Goal: Task Accomplishment & Management: Manage account settings

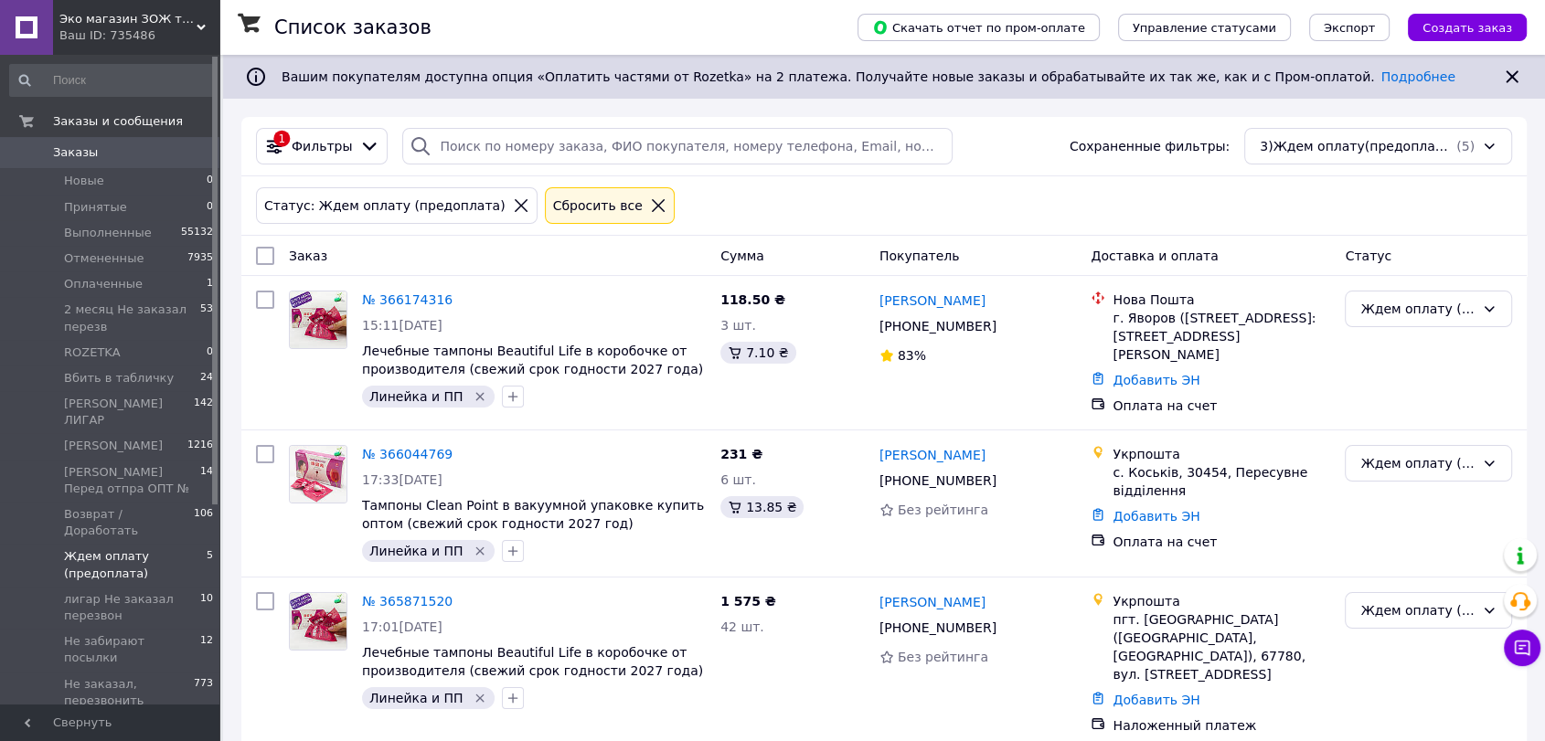
click at [79, 146] on span "Заказы" at bounding box center [75, 152] width 45 height 16
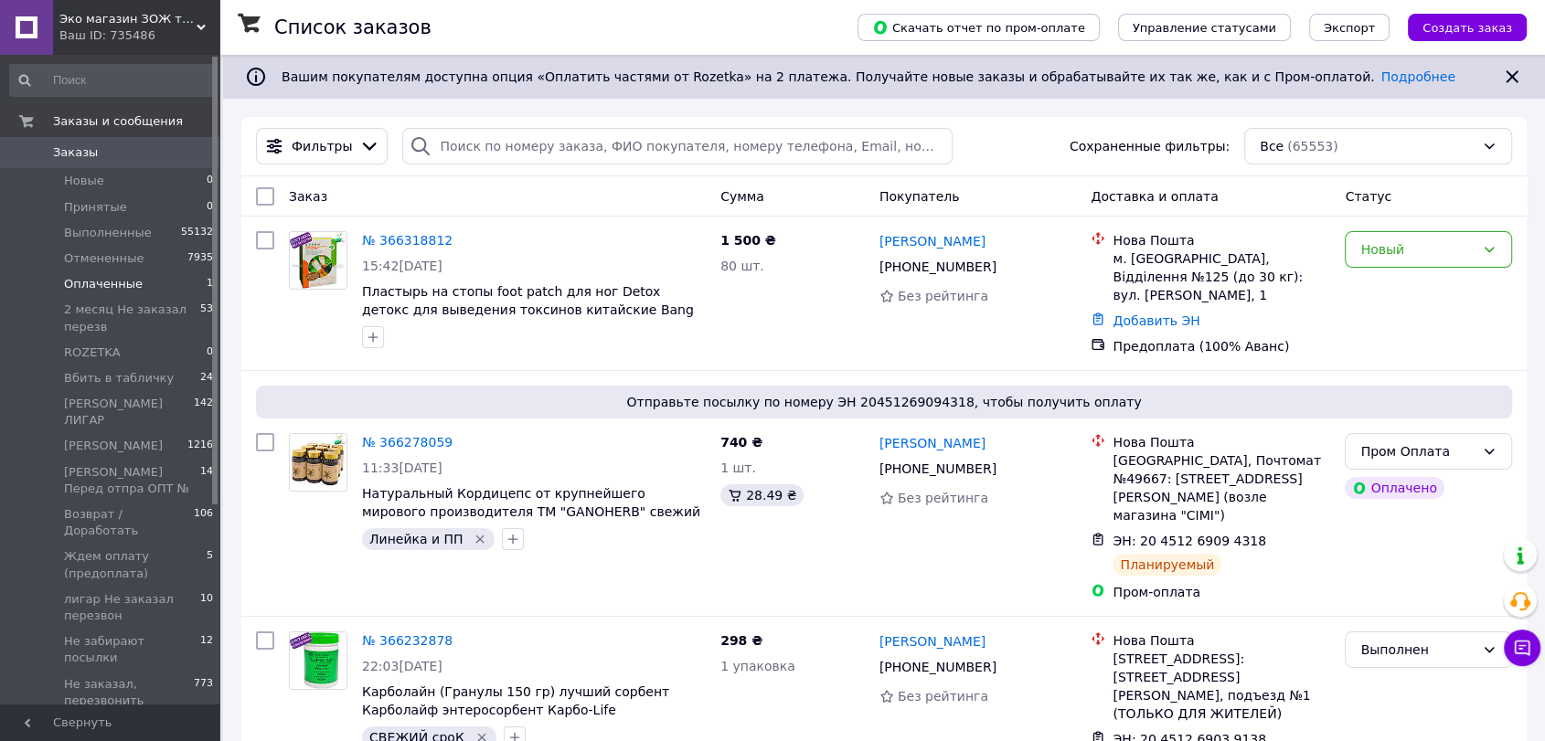
click at [102, 285] on span "Оплаченные" at bounding box center [103, 284] width 79 height 16
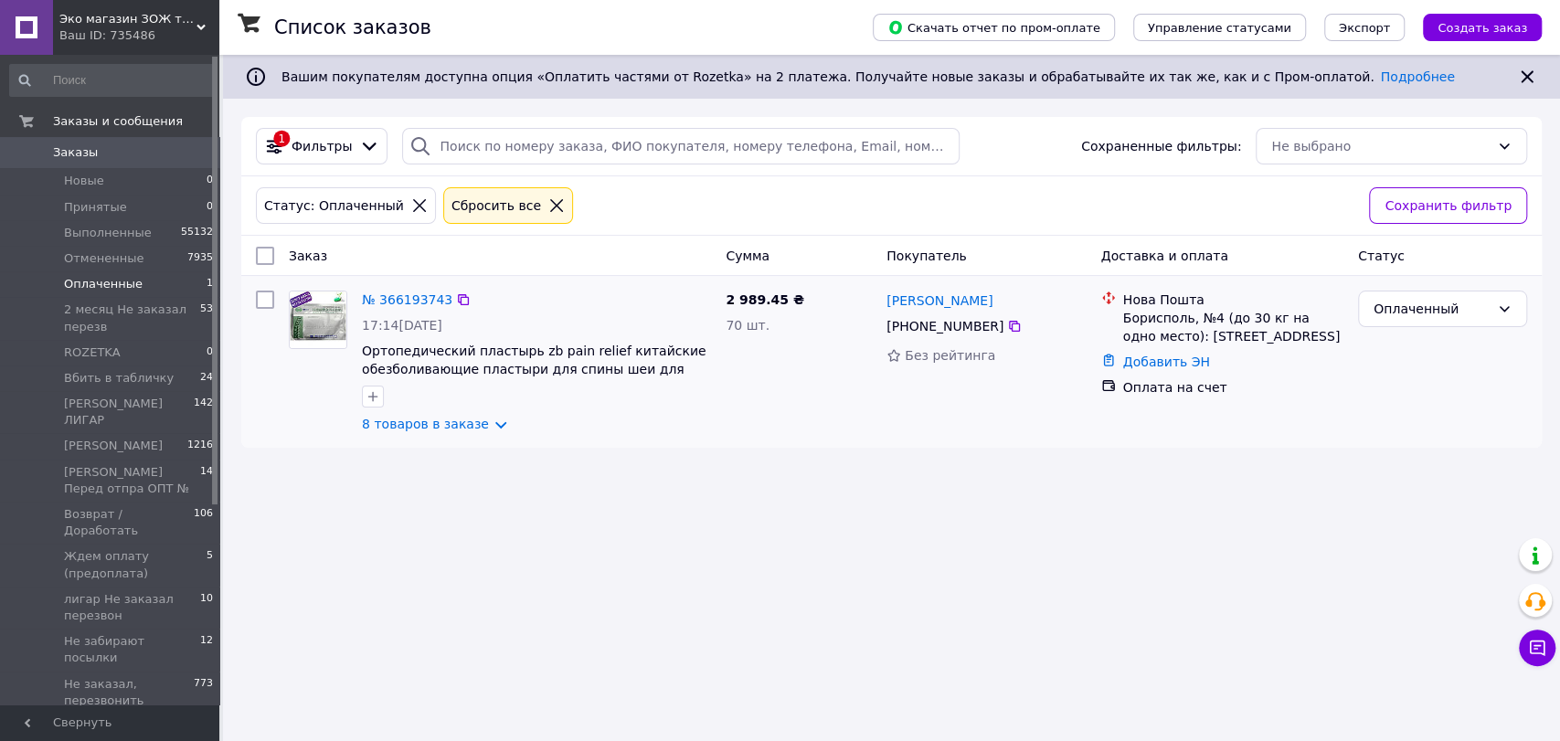
click at [326, 316] on img at bounding box center [318, 320] width 57 height 57
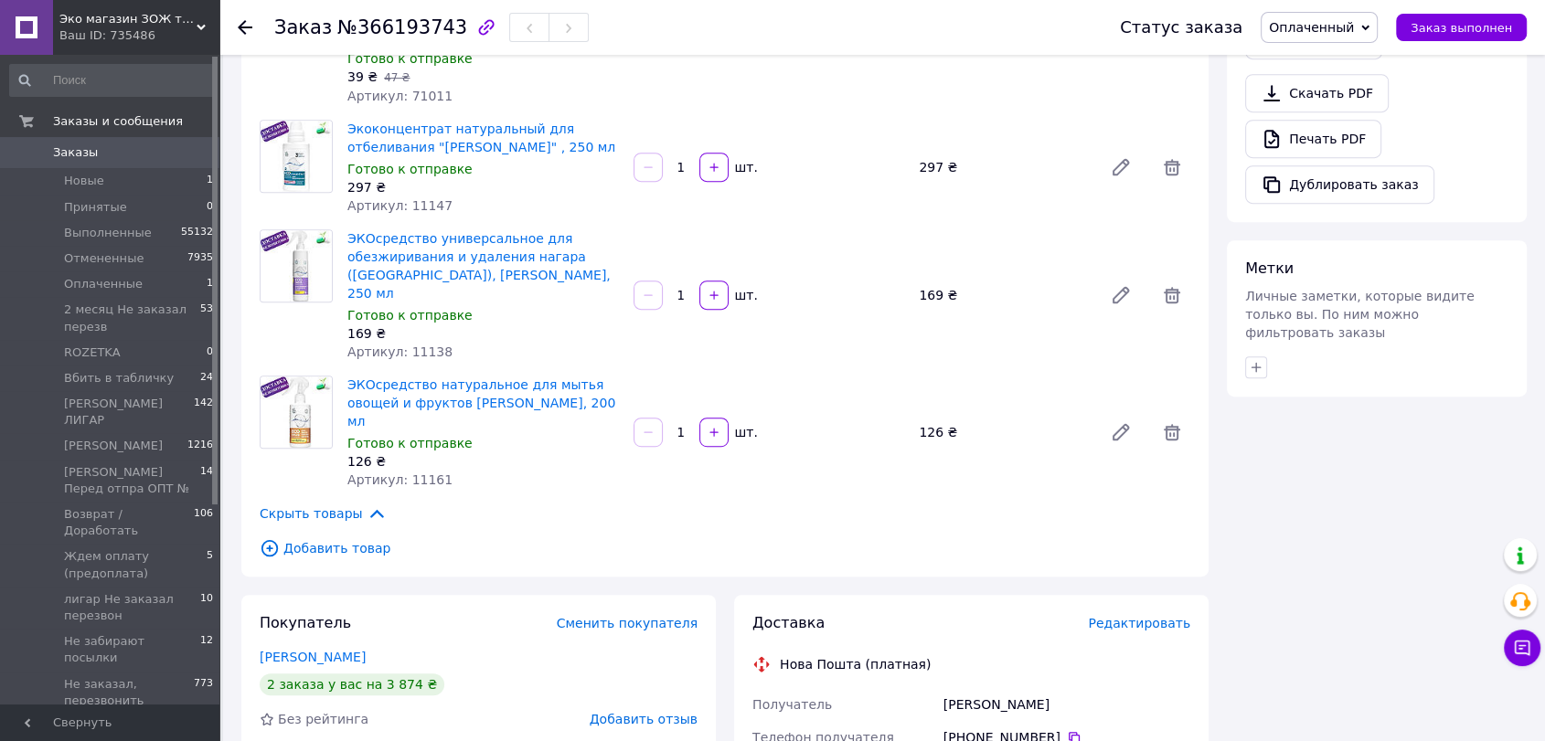
scroll to position [914, 0]
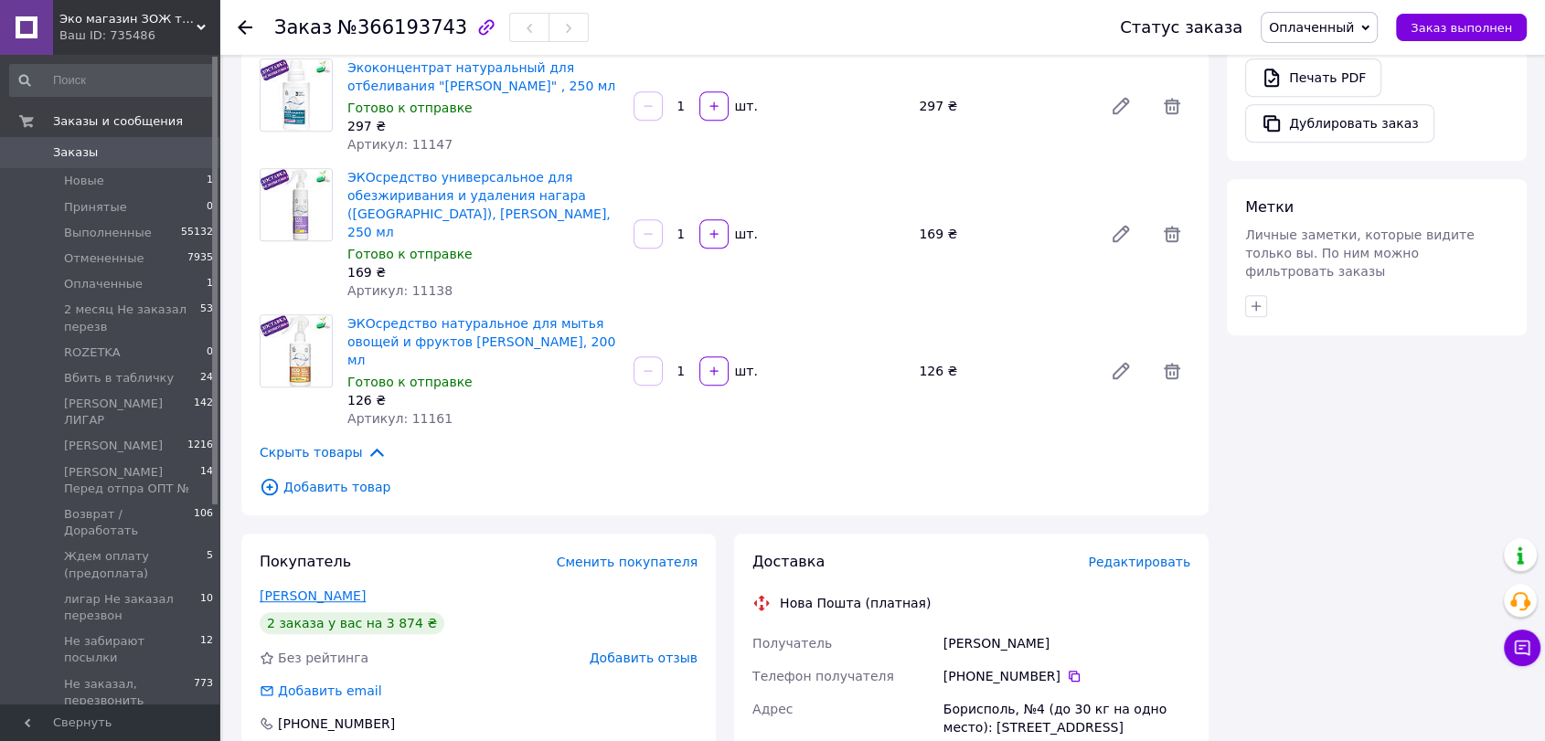
click at [324, 589] on link "[PERSON_NAME]" at bounding box center [313, 596] width 106 height 15
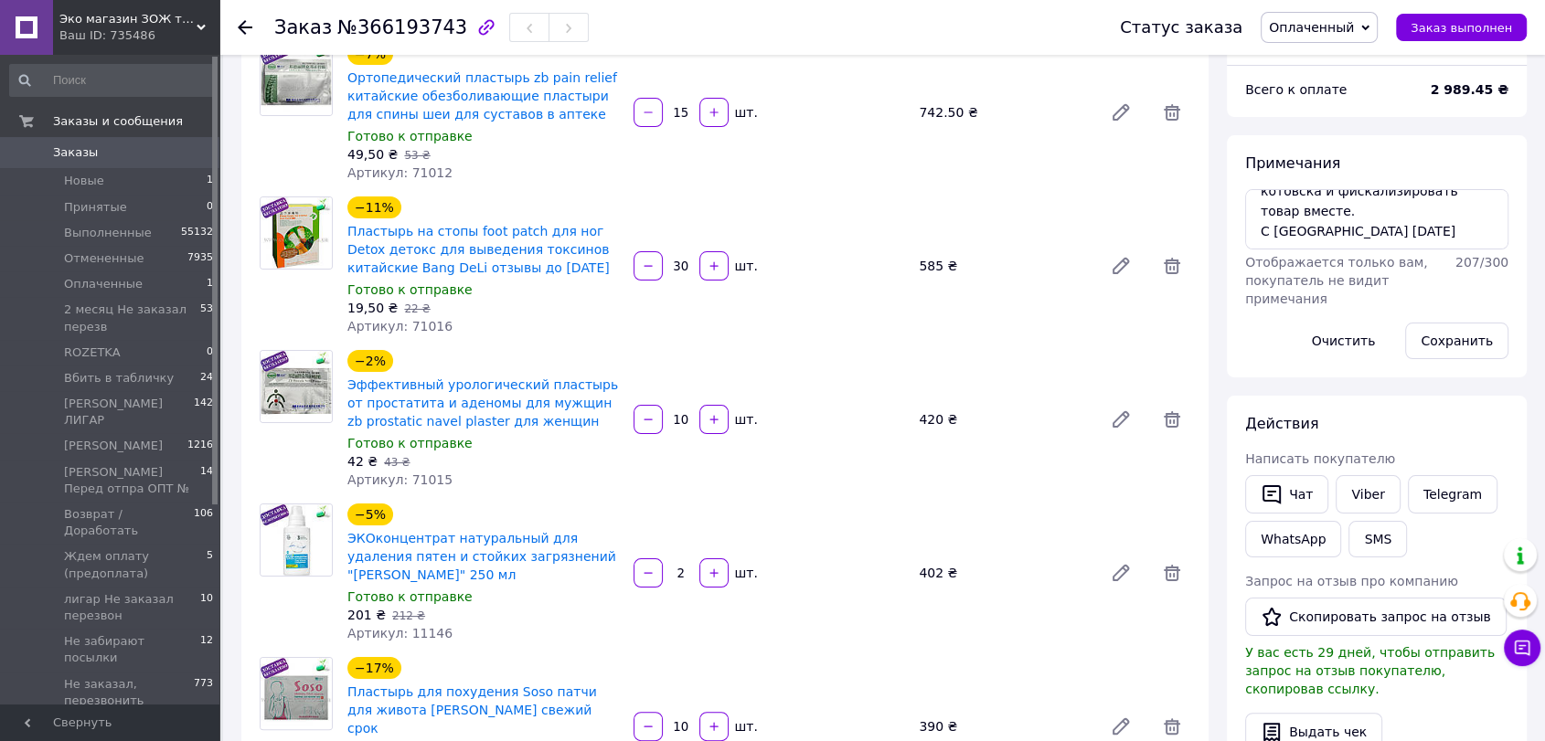
scroll to position [101, 0]
